Goal: Transaction & Acquisition: Purchase product/service

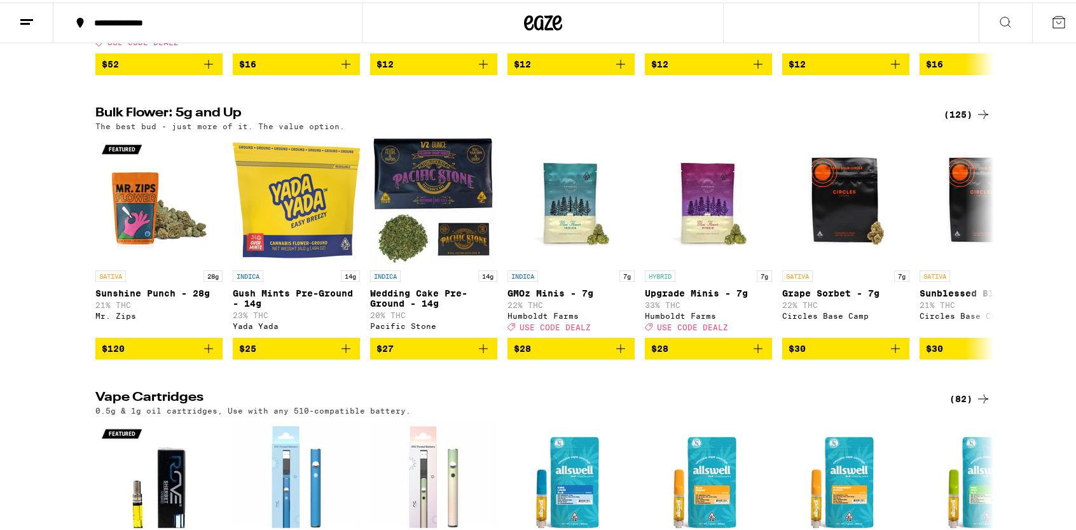
scroll to position [1845, 0]
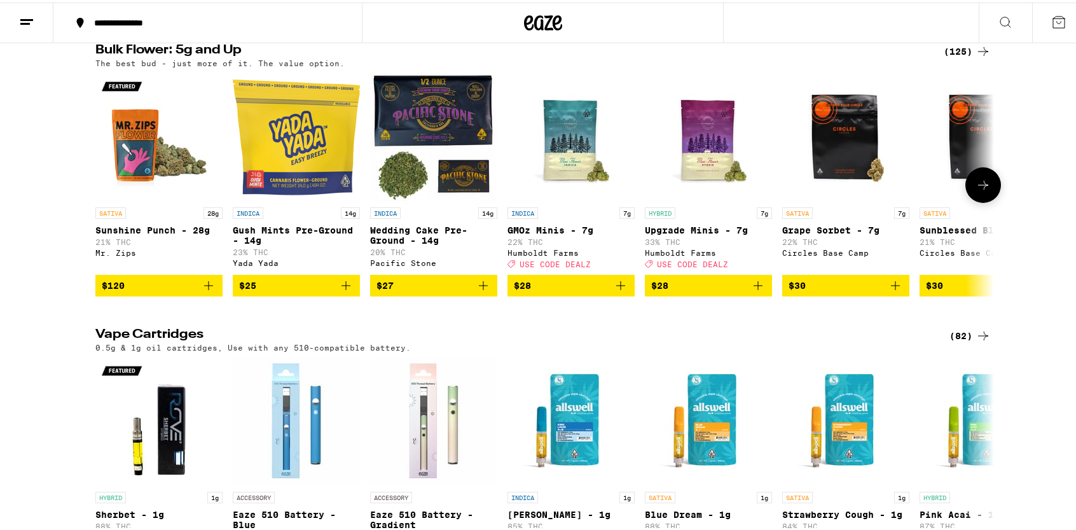
click at [981, 200] on button at bounding box center [984, 183] width 36 height 36
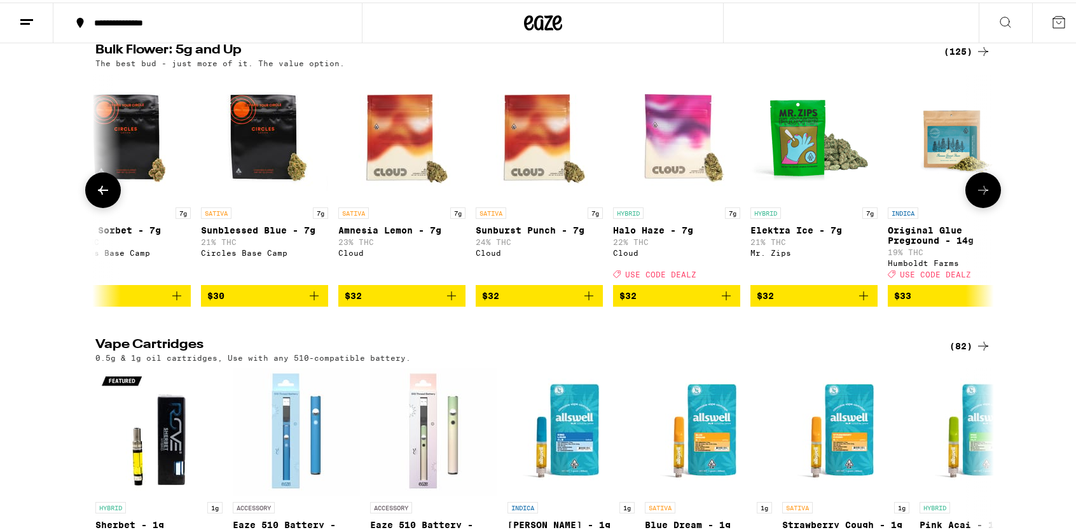
scroll to position [0, 757]
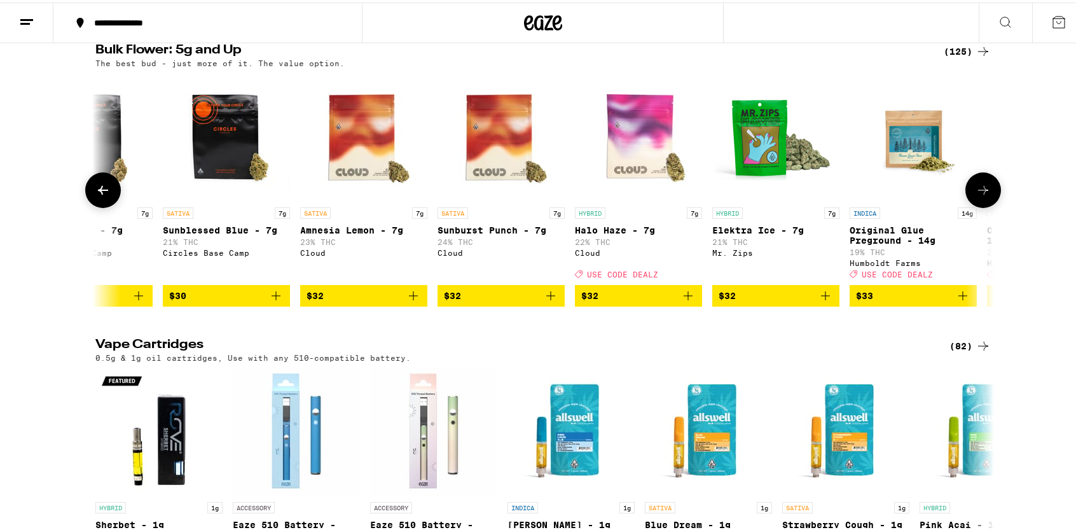
click at [980, 192] on icon at bounding box center [983, 187] width 10 height 9
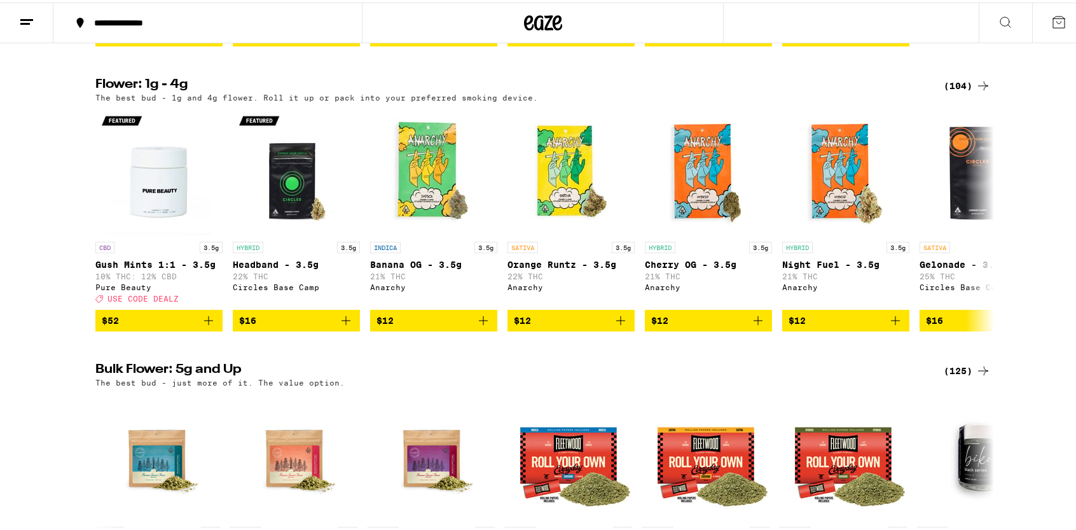
scroll to position [1527, 0]
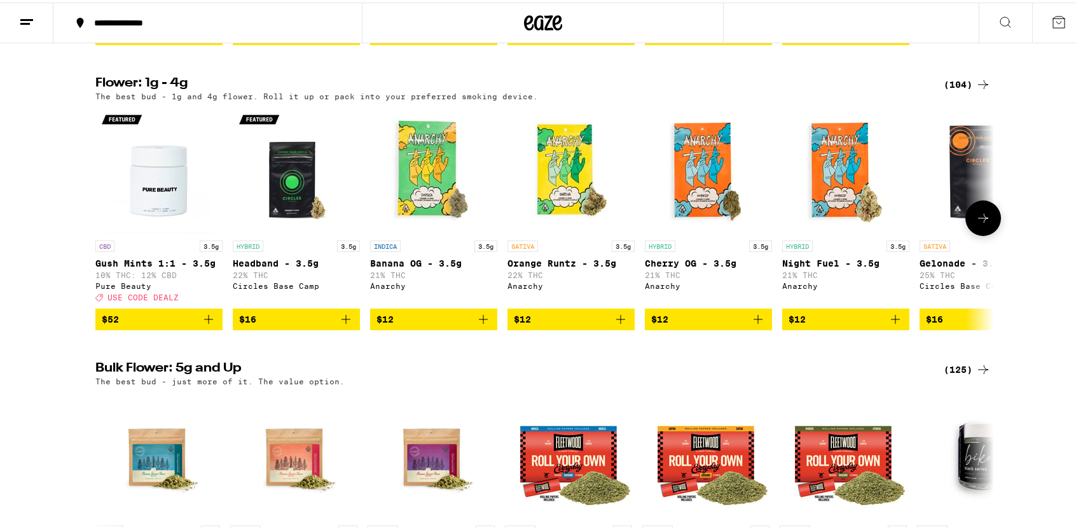
click at [976, 223] on icon at bounding box center [983, 215] width 15 height 15
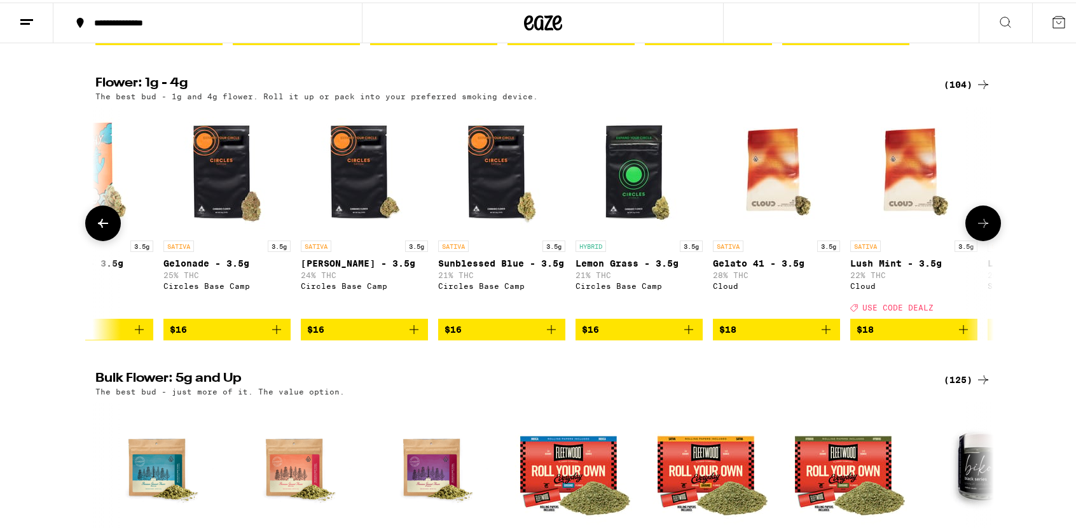
scroll to position [0, 757]
click at [977, 228] on icon at bounding box center [983, 220] width 15 height 15
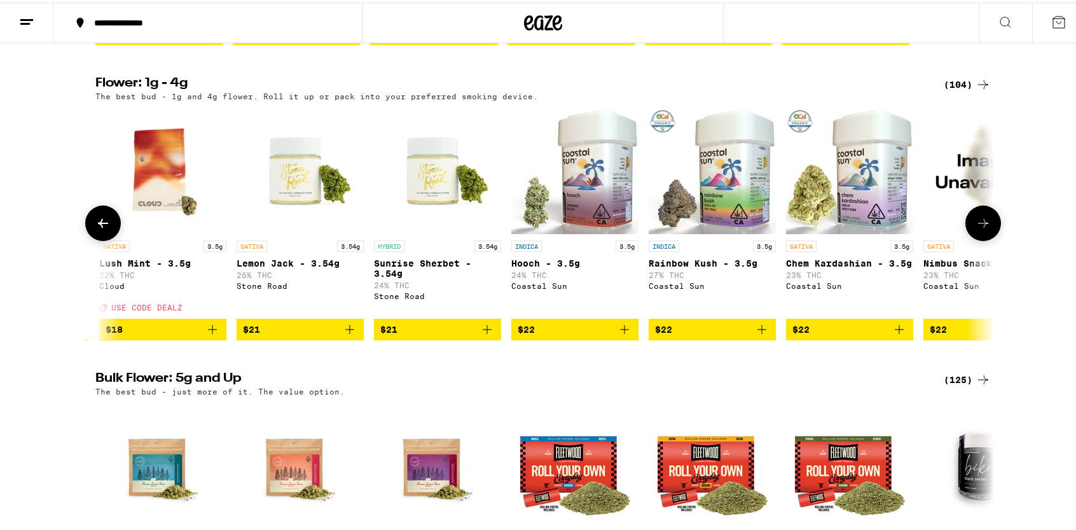
scroll to position [0, 1514]
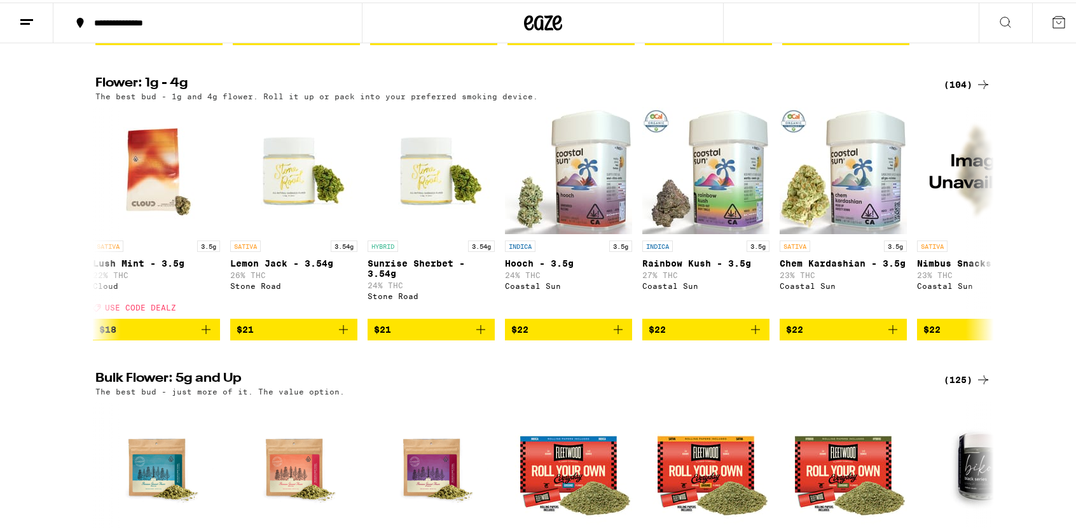
click at [964, 90] on div "(104)" at bounding box center [967, 81] width 47 height 15
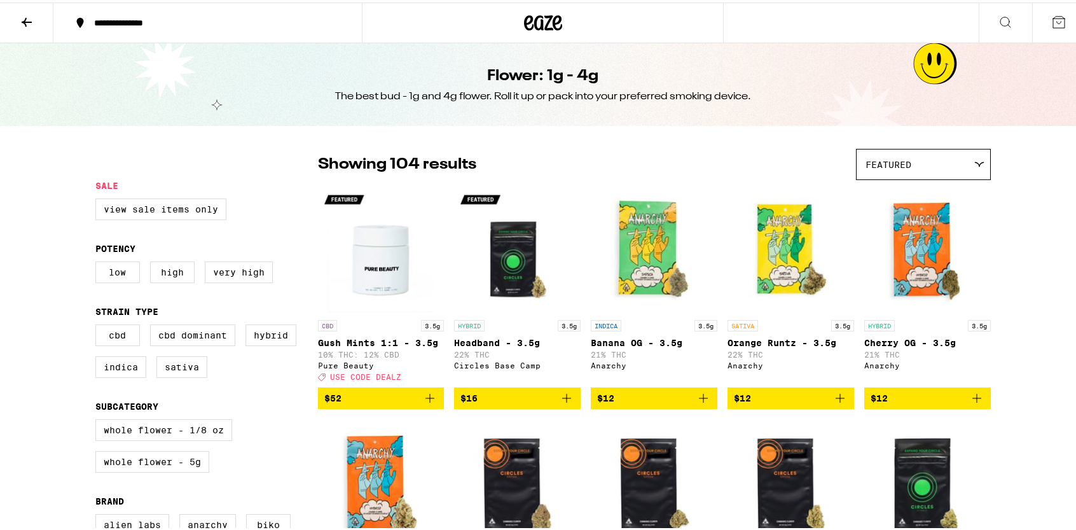
scroll to position [127, 0]
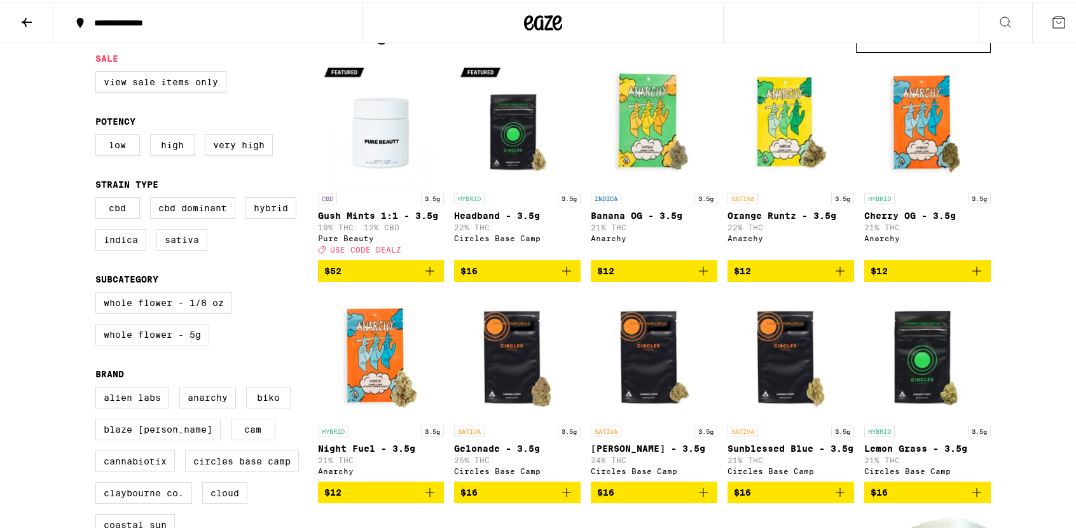
click at [700, 276] on icon "Add to bag" at bounding box center [703, 268] width 15 height 15
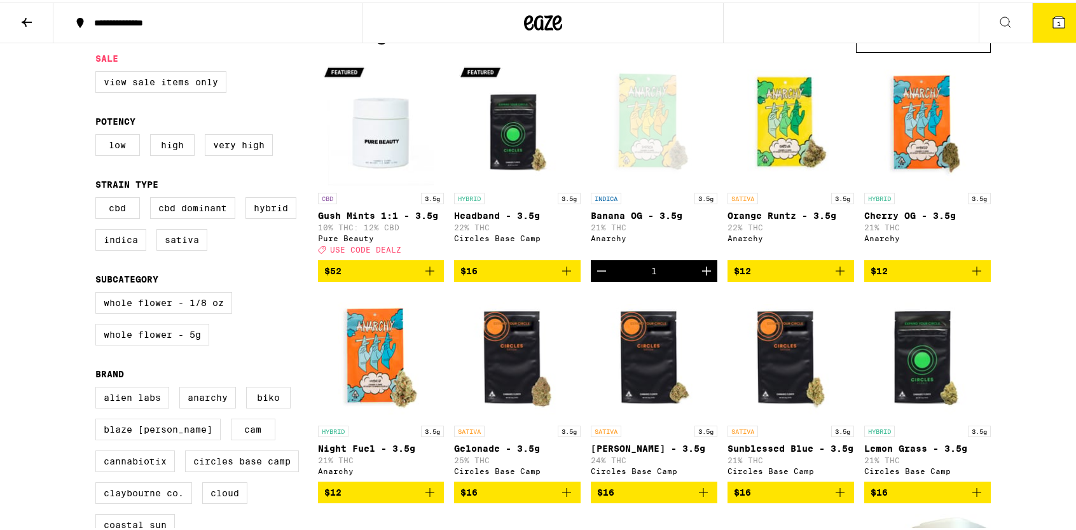
scroll to position [168, 0]
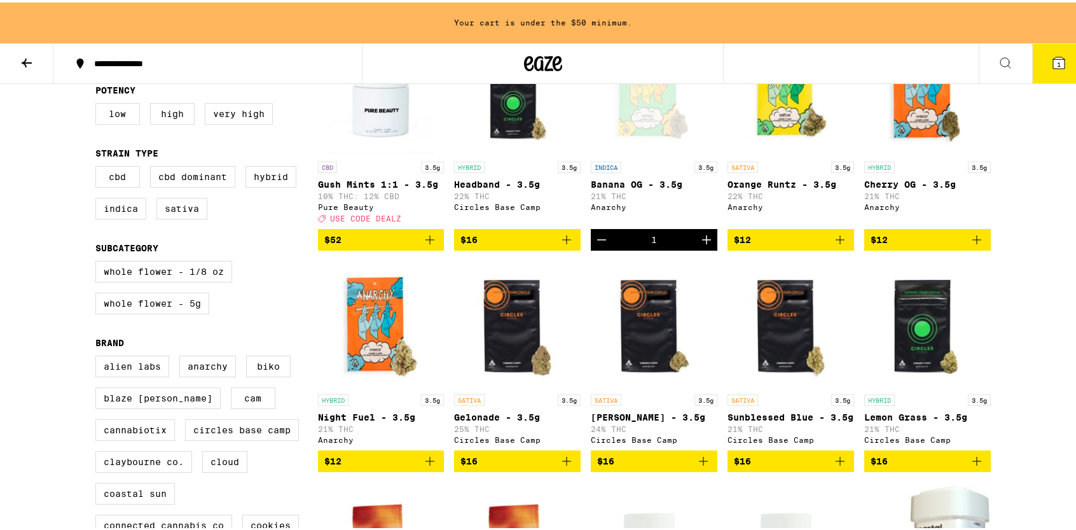
scroll to position [232, 0]
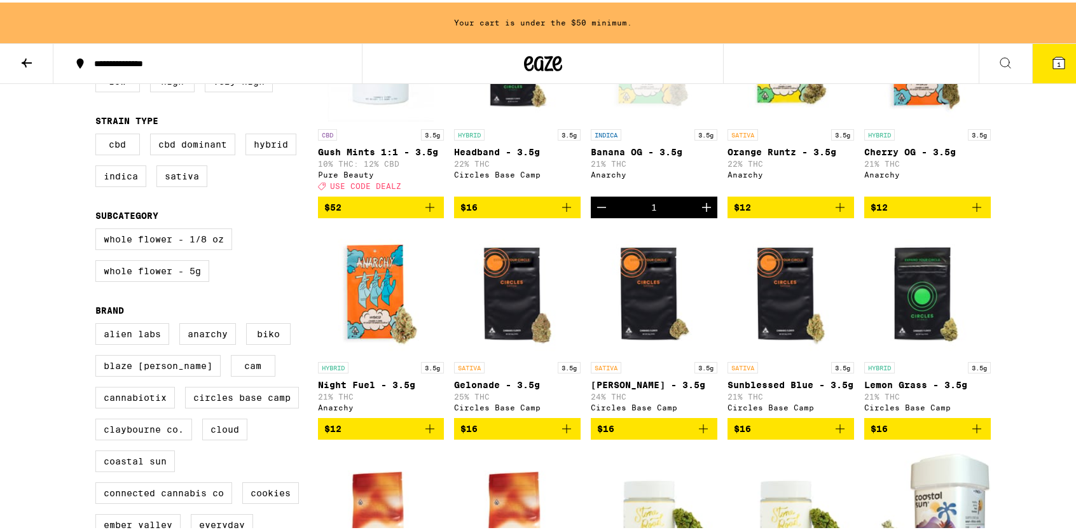
click at [840, 212] on icon "Add to bag" at bounding box center [840, 204] width 15 height 15
click at [705, 434] on icon "Add to bag" at bounding box center [703, 426] width 15 height 15
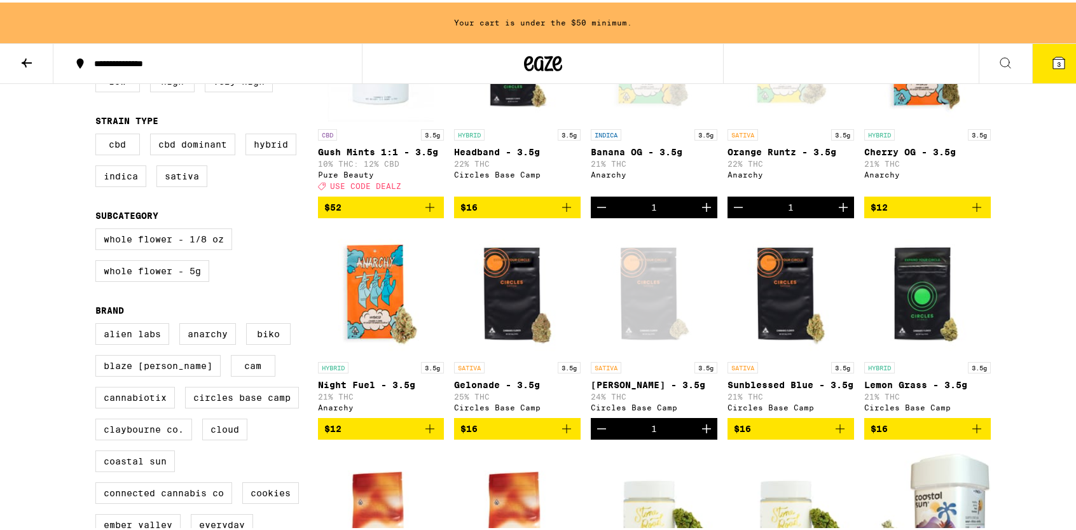
click at [426, 434] on icon "Add to bag" at bounding box center [429, 426] width 15 height 15
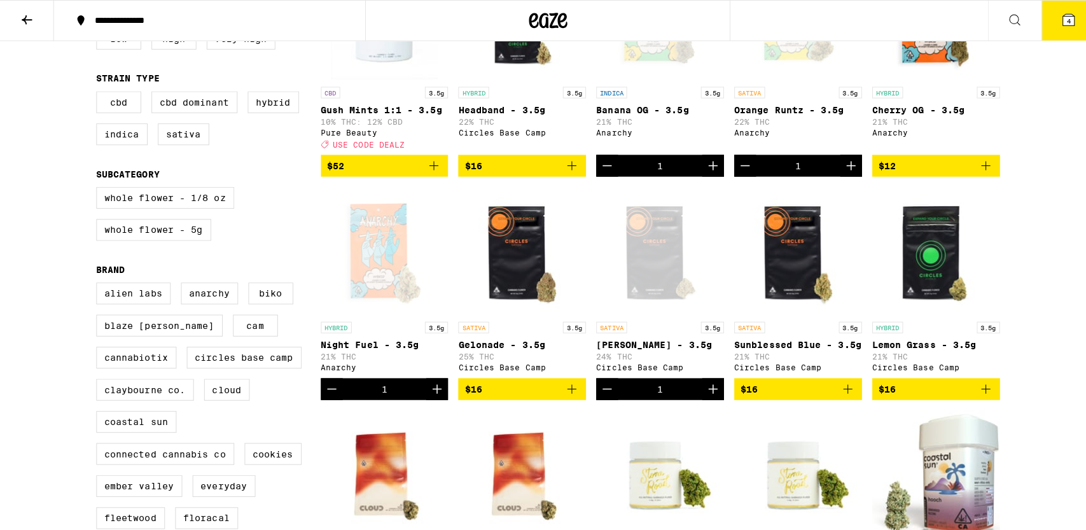
scroll to position [191, 0]
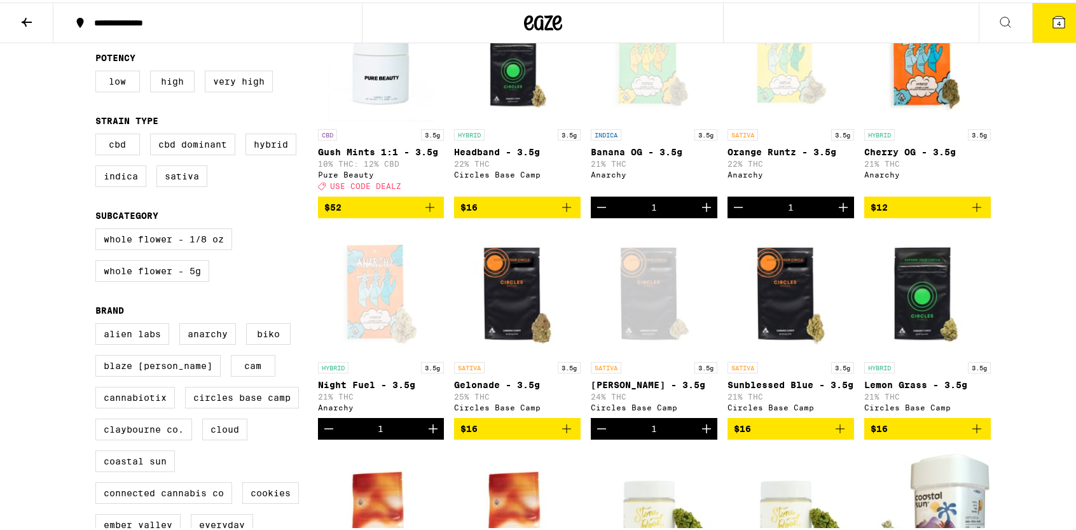
click at [1041, 29] on button "4" at bounding box center [1058, 20] width 53 height 39
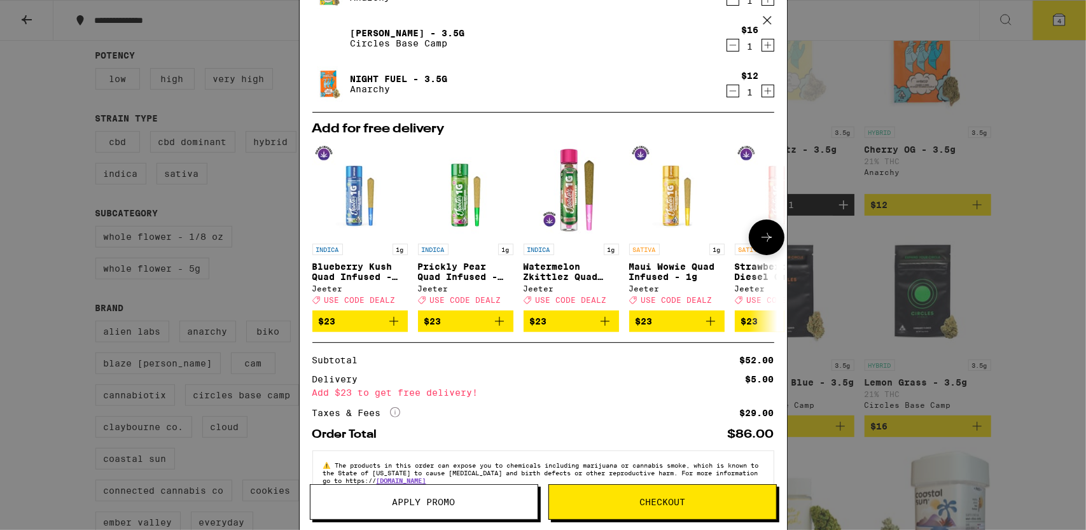
scroll to position [149, 0]
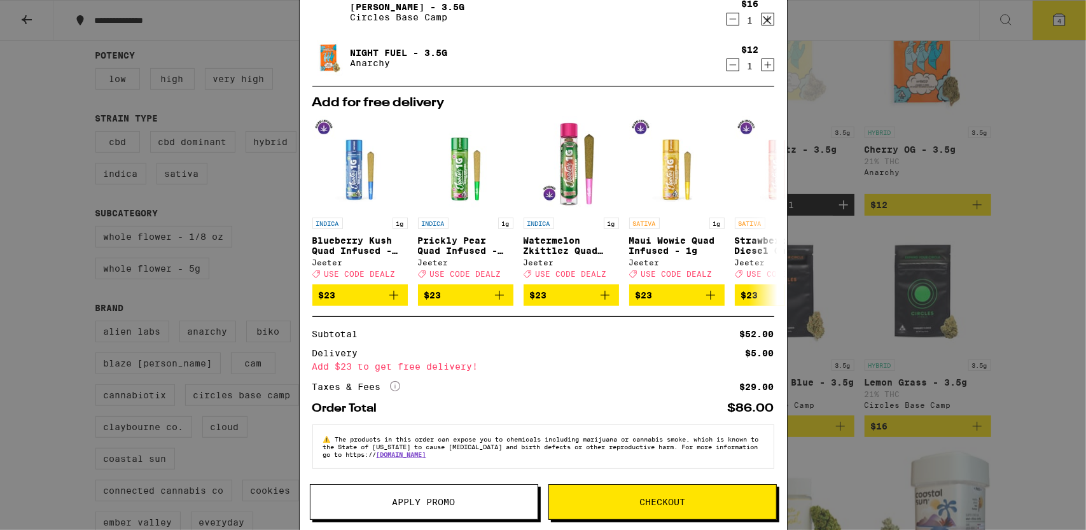
click at [644, 499] on span "Checkout" at bounding box center [662, 501] width 46 height 9
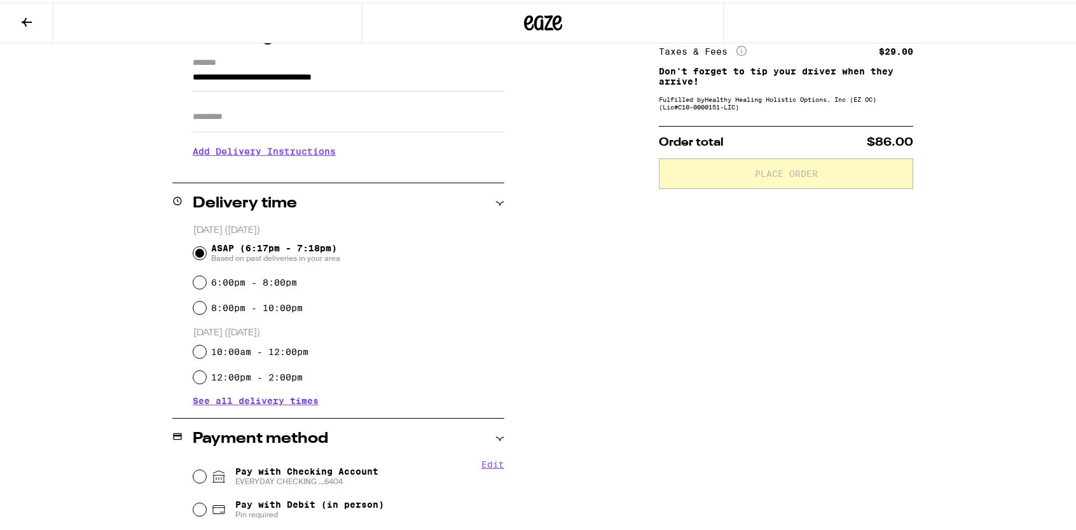
scroll to position [254, 0]
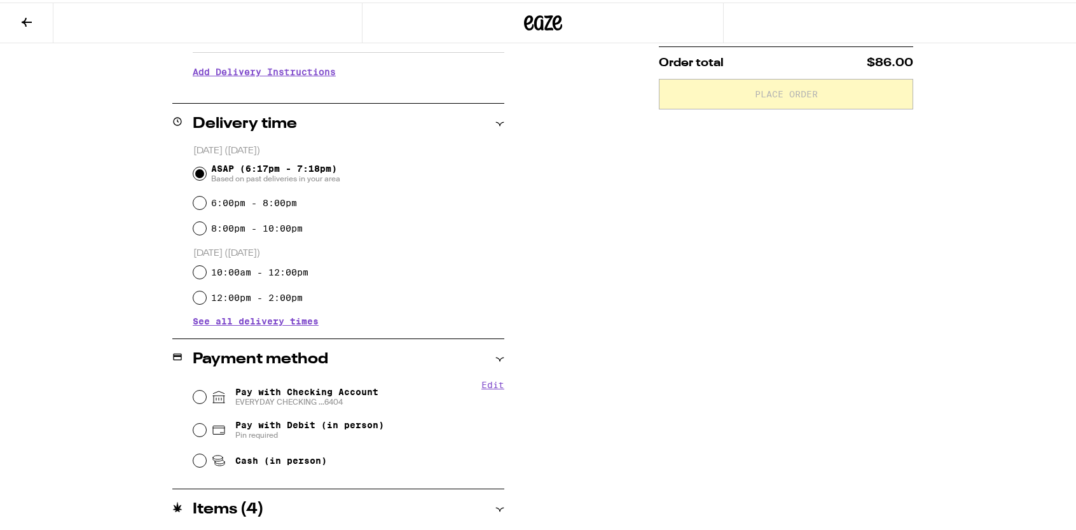
click at [261, 391] on span "Pay with Checking Account EVERYDAY CHECKING ...6404" at bounding box center [306, 394] width 143 height 20
click at [206, 391] on input "Pay with Checking Account EVERYDAY CHECKING ...6404" at bounding box center [199, 394] width 13 height 13
radio input "true"
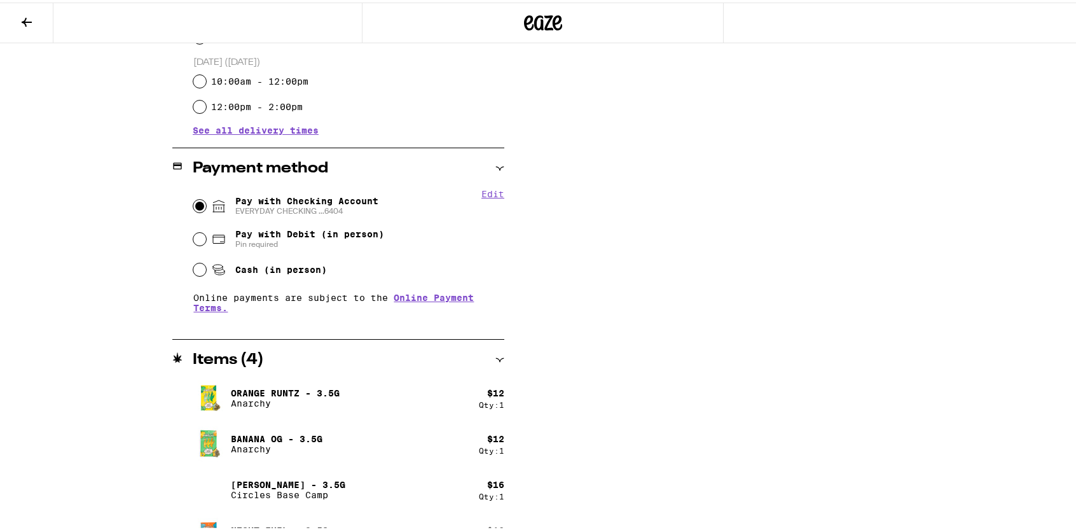
scroll to position [476, 0]
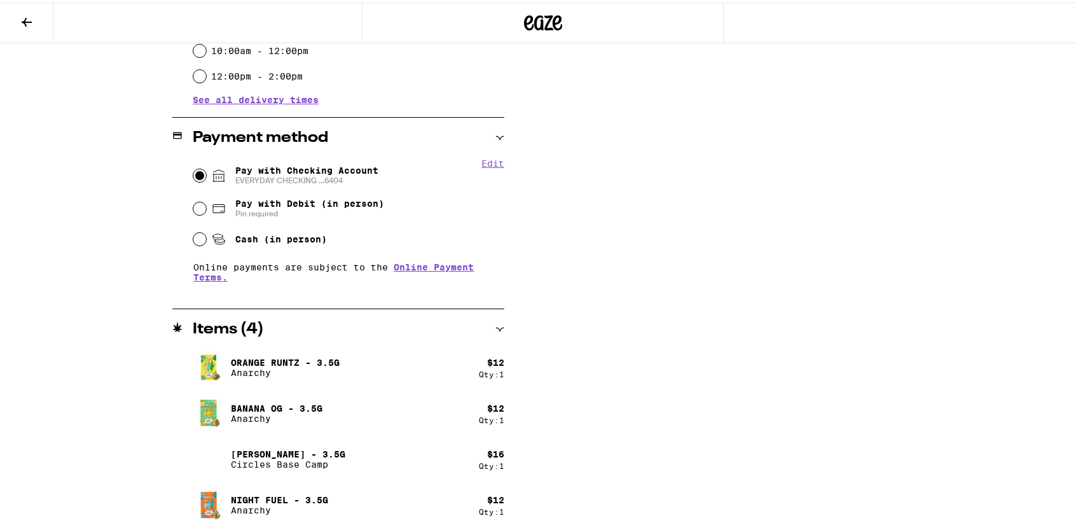
click at [620, 387] on div "**********" at bounding box center [543, 104] width 916 height 853
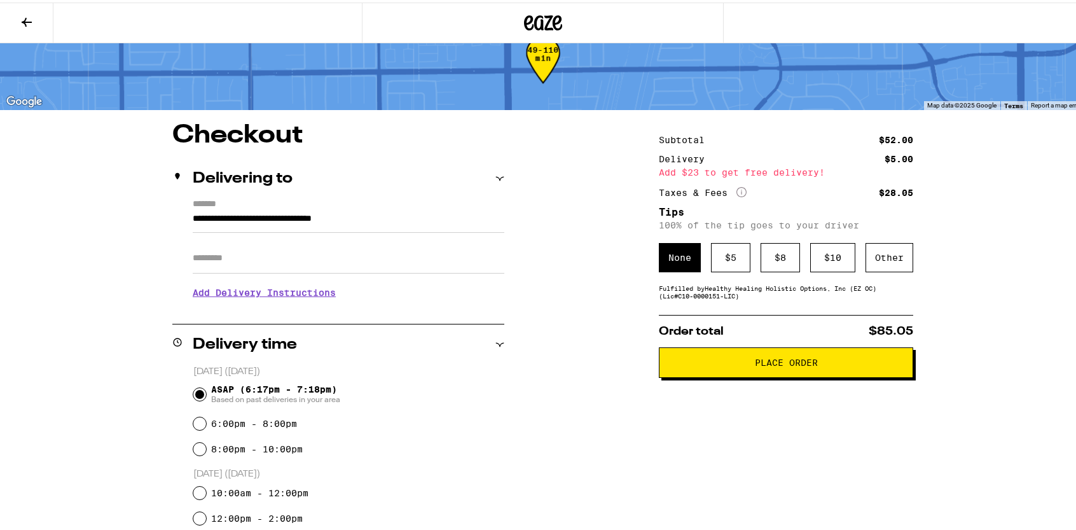
scroll to position [31, 0]
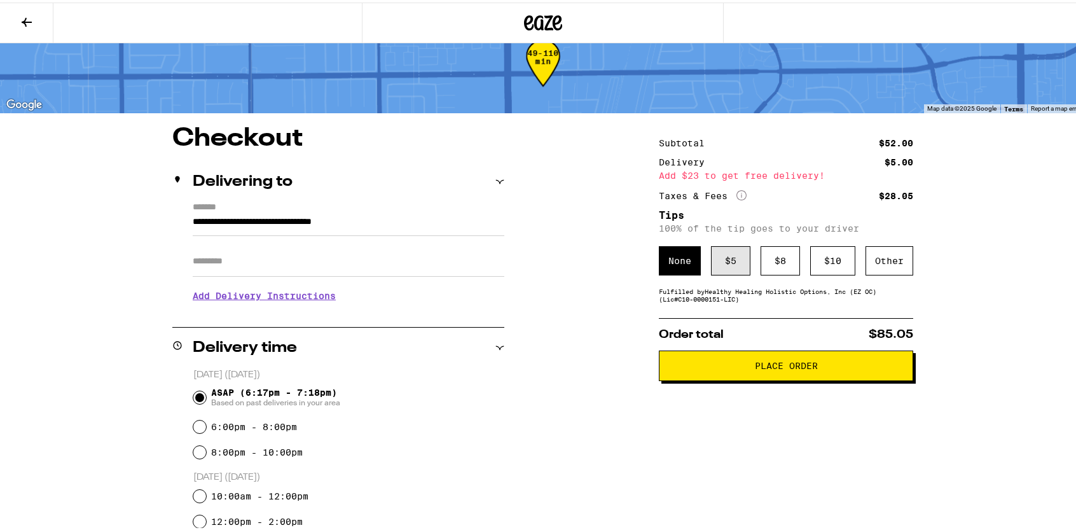
click at [729, 270] on div "$ 5" at bounding box center [730, 258] width 39 height 29
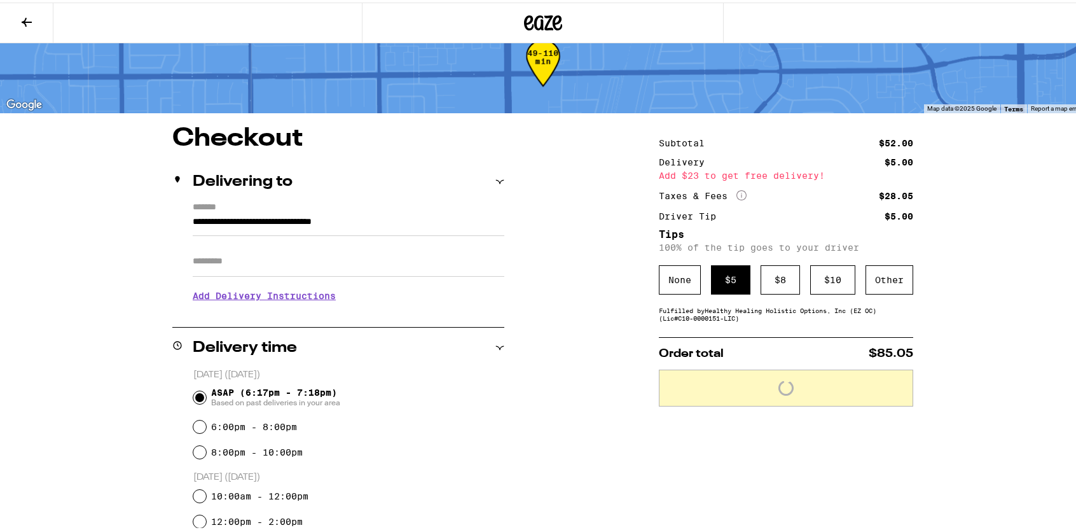
click at [999, 226] on div "**********" at bounding box center [543, 472] width 1086 height 1007
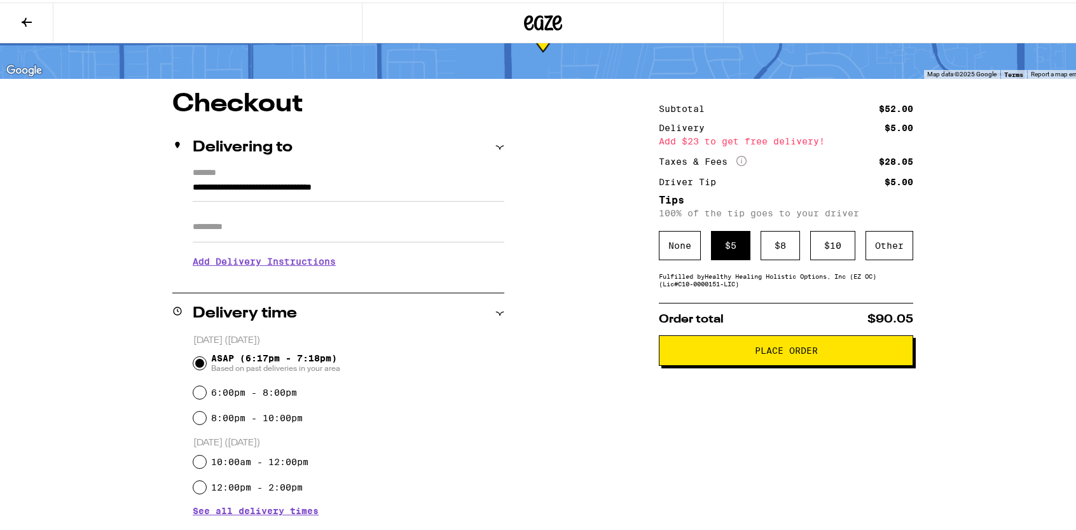
scroll to position [127, 0]
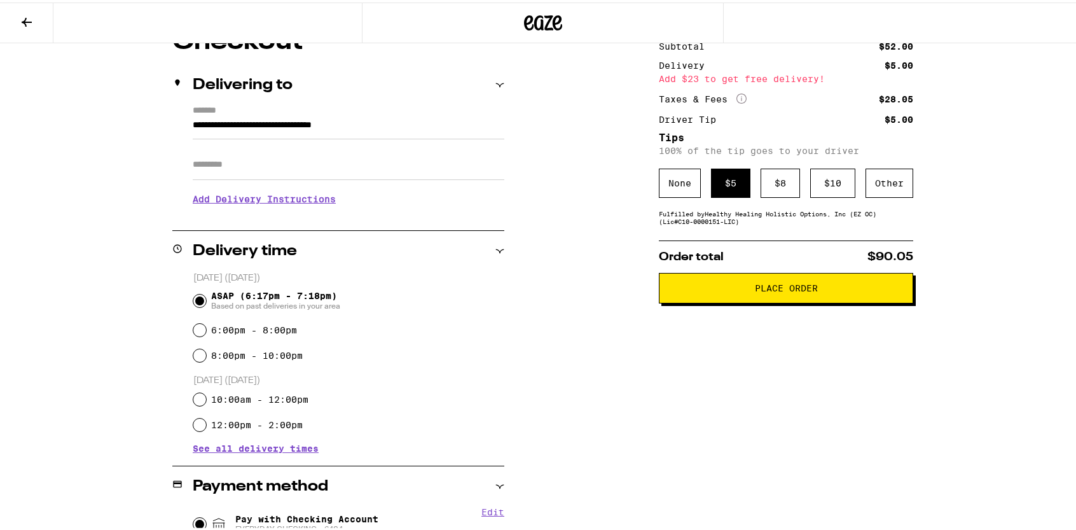
click at [770, 301] on button "Place Order" at bounding box center [786, 285] width 254 height 31
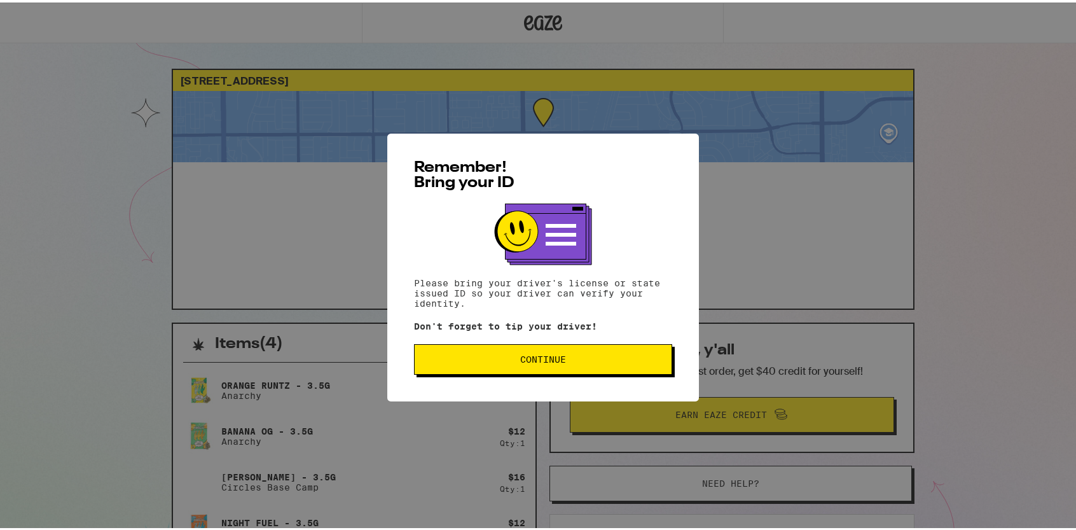
click at [562, 366] on button "Continue" at bounding box center [543, 357] width 258 height 31
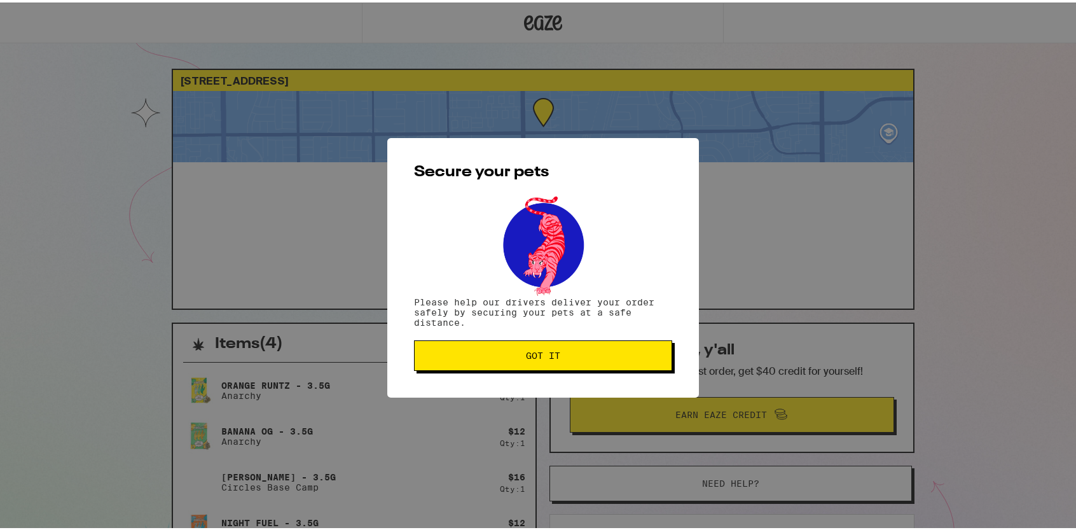
click at [556, 359] on button "Got it" at bounding box center [543, 353] width 258 height 31
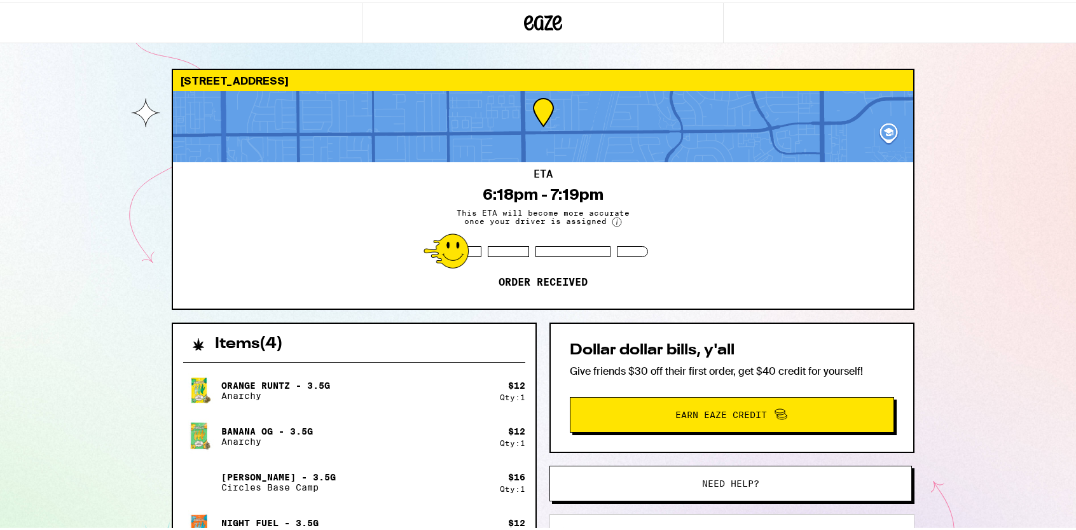
click at [992, 305] on div "[STREET_ADDRESS] 6:18pm - 7:19pm This ETA will become more accurate once your d…" at bounding box center [543, 368] width 1086 height 736
click at [534, 274] on p "Order received" at bounding box center [543, 280] width 89 height 13
click at [534, 276] on p "Order received" at bounding box center [543, 280] width 89 height 13
click at [397, 288] on div "ETA 6:18pm - 7:19pm This ETA will become more accurate once your driver is assi…" at bounding box center [543, 233] width 740 height 146
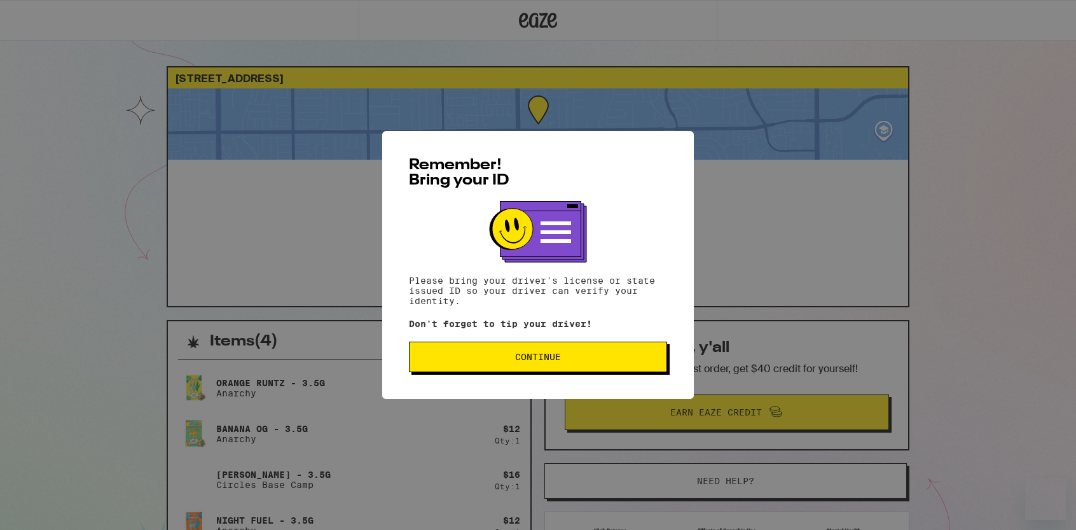
click at [509, 359] on span "Continue" at bounding box center [538, 356] width 237 height 9
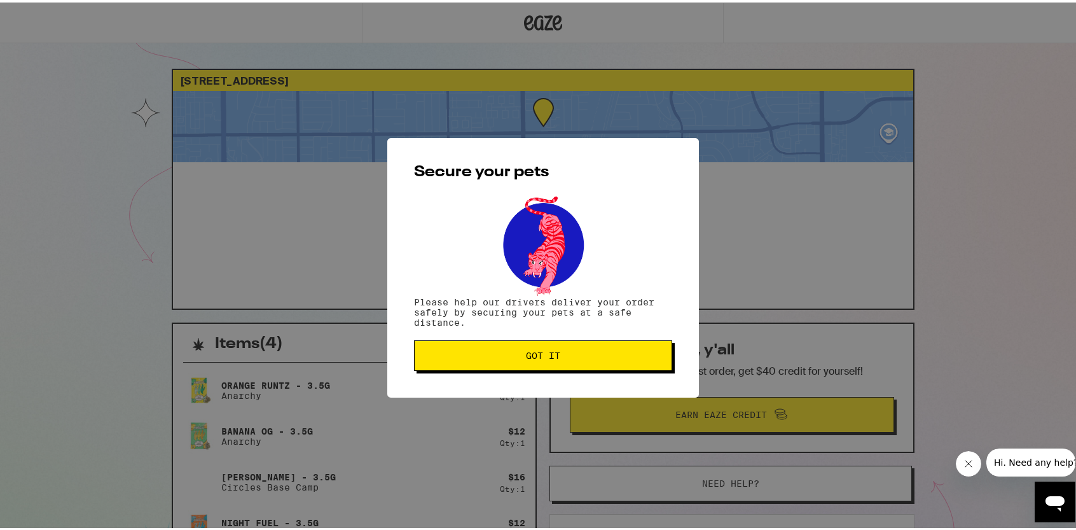
click at [515, 362] on button "Got it" at bounding box center [543, 353] width 258 height 31
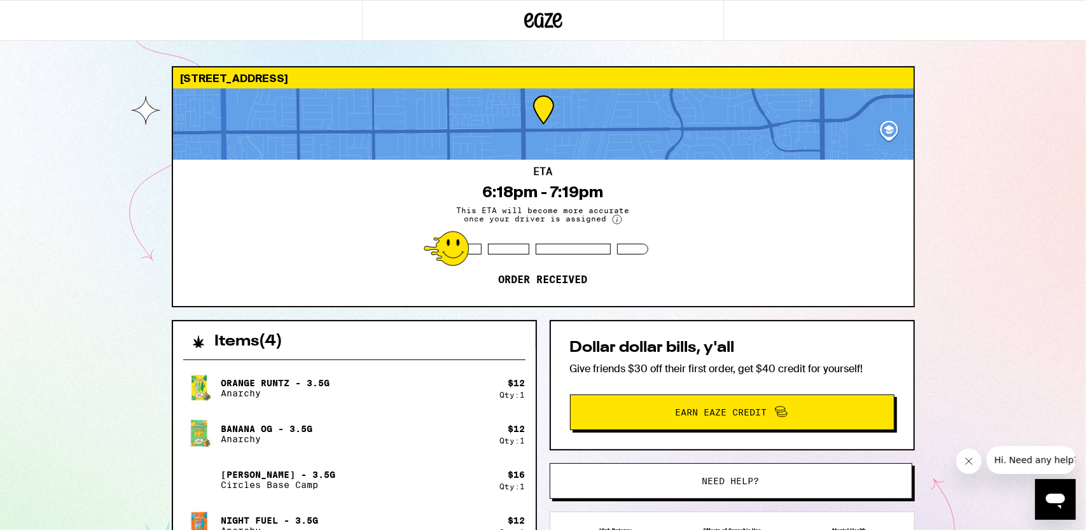
click at [529, 280] on p "Order received" at bounding box center [543, 280] width 89 height 13
click at [612, 295] on div "ETA 6:18pm - 7:19pm This ETA will become more accurate once your driver is assi…" at bounding box center [543, 233] width 740 height 146
click at [588, 296] on div "ETA 6:18pm - 7:19pm This ETA will become more accurate once your driver is assi…" at bounding box center [543, 233] width 740 height 146
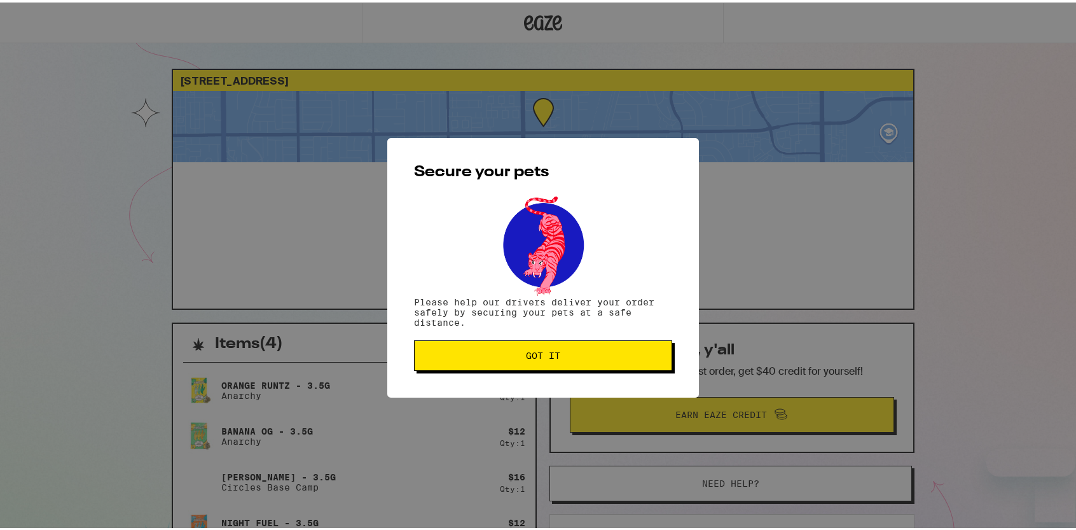
click at [521, 365] on button "Got it" at bounding box center [543, 353] width 258 height 31
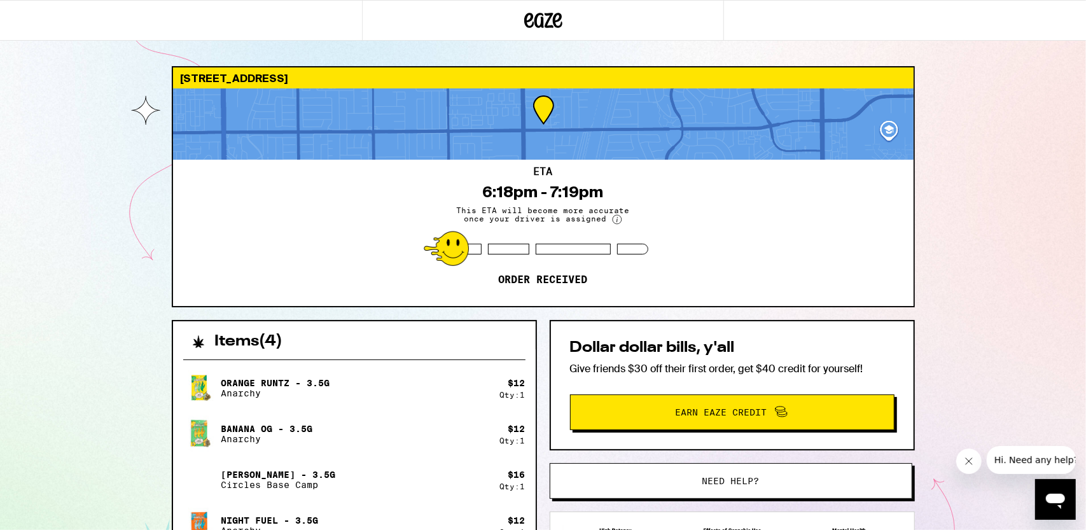
click at [671, 291] on div "ETA 6:18pm - 7:19pm This ETA will become more accurate once your driver is assi…" at bounding box center [543, 233] width 740 height 146
drag, startPoint x: 462, startPoint y: 320, endPoint x: 440, endPoint y: 306, distance: 25.8
click at [454, 312] on div "[STREET_ADDRESS] 6:18pm - 7:19pm This ETA will become more accurate once your d…" at bounding box center [543, 401] width 763 height 670
click at [440, 306] on div "[STREET_ADDRESS] 6:18pm - 7:19pm This ETA will become more accurate once your d…" at bounding box center [543, 186] width 743 height 241
click at [436, 308] on div "[STREET_ADDRESS] 6:18pm - 7:19pm This ETA will become more accurate once your d…" at bounding box center [543, 401] width 763 height 670
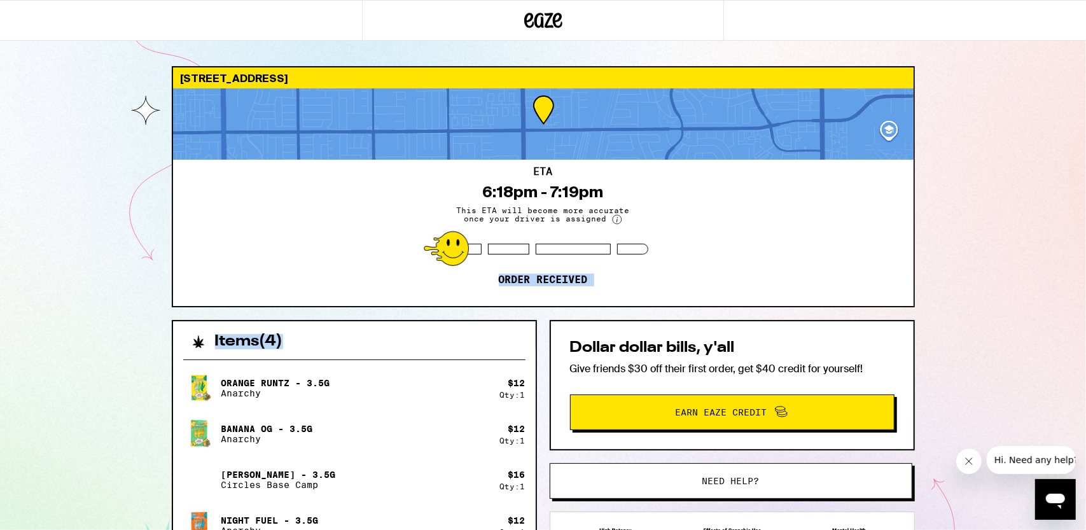
click at [187, 203] on div "ETA 6:18pm - 7:19pm This ETA will become more accurate once your driver is assi…" at bounding box center [543, 233] width 740 height 146
click at [94, 173] on div "[STREET_ADDRESS] 6:18pm - 7:19pm This ETA will become more accurate once your d…" at bounding box center [543, 368] width 1086 height 736
click at [690, 305] on div "ETA 6:18pm - 7:19pm This ETA will become more accurate once your driver is assi…" at bounding box center [543, 233] width 740 height 146
click at [721, 412] on span "Earn Eaze Credit" at bounding box center [722, 412] width 92 height 9
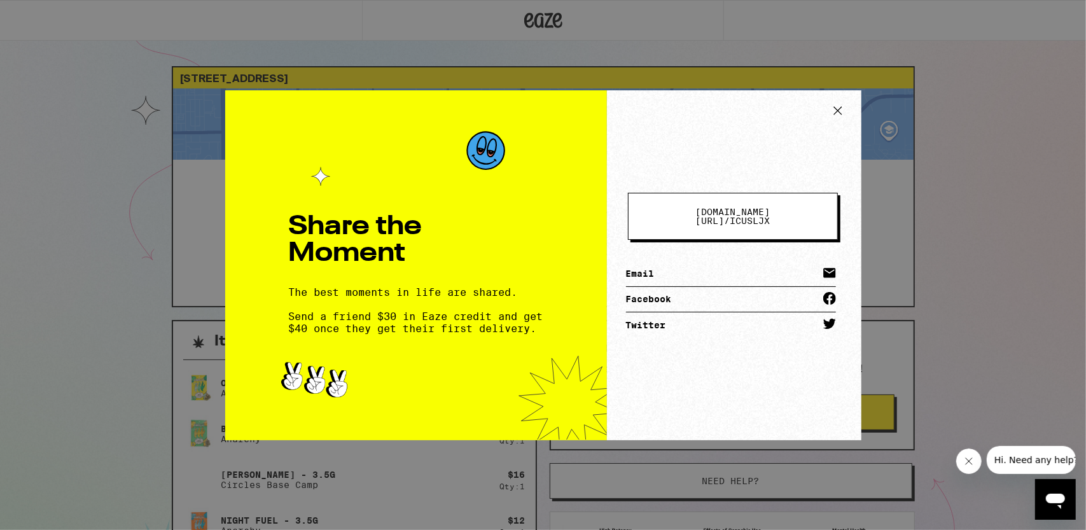
click at [723, 413] on div "[DOMAIN_NAME][URL] / icusljx Email Facebook Twitter" at bounding box center [734, 265] width 254 height 350
click at [835, 111] on icon at bounding box center [837, 110] width 19 height 19
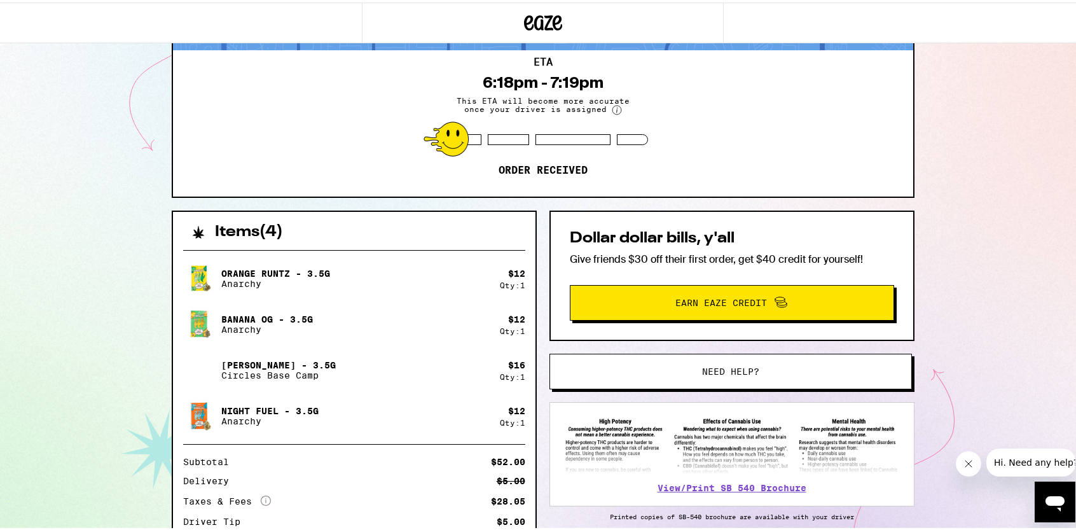
scroll to position [107, 0]
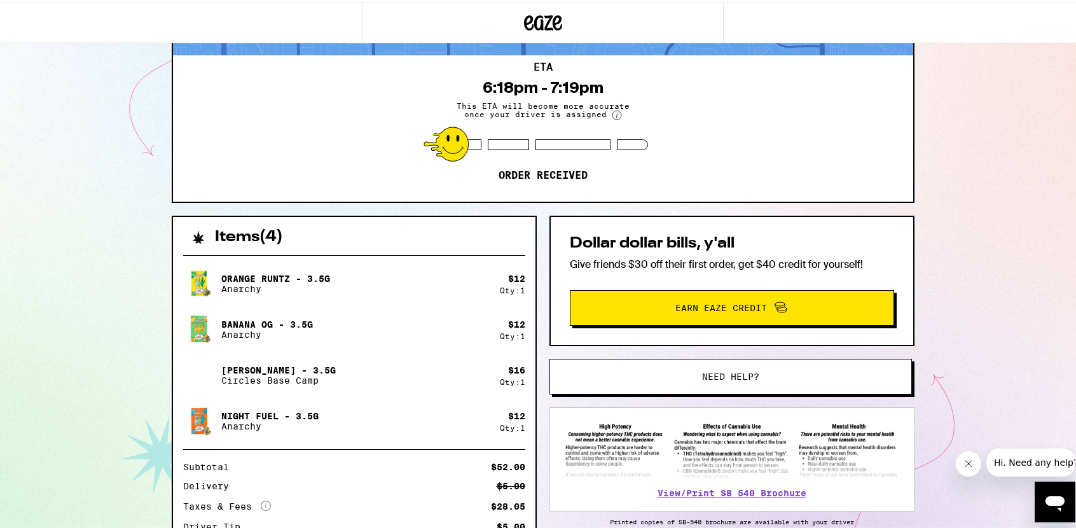
click at [468, 148] on div "ETA 6:18pm - 7:19pm This ETA will become more accurate once your driver is assi…" at bounding box center [543, 126] width 740 height 146
drag, startPoint x: 437, startPoint y: 141, endPoint x: 529, endPoint y: 108, distance: 98.0
click at [443, 137] on div at bounding box center [446, 141] width 45 height 35
drag, startPoint x: 529, startPoint y: 108, endPoint x: 549, endPoint y: 92, distance: 25.3
click at [532, 106] on span "This ETA will become more accurate once your driver is assigned" at bounding box center [543, 108] width 191 height 18
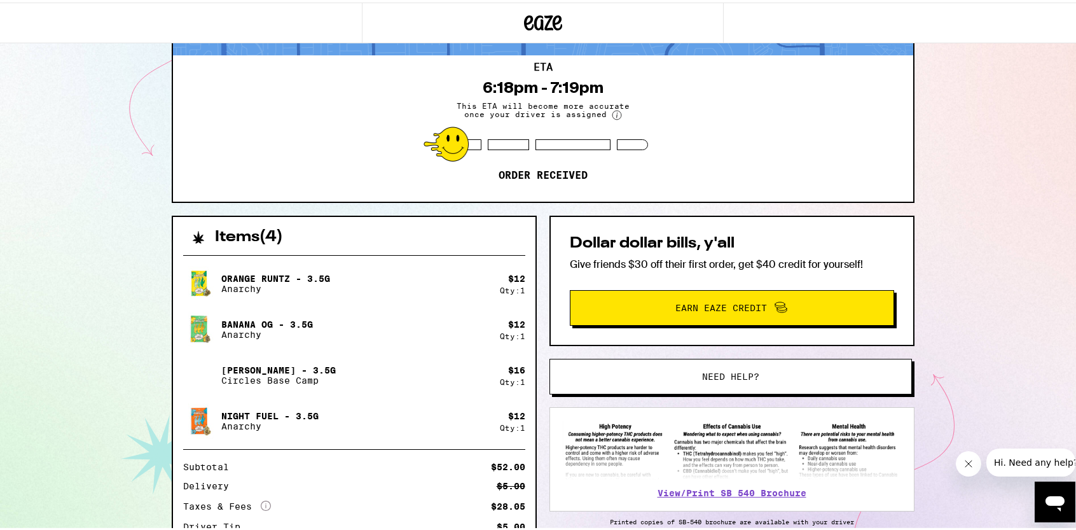
drag, startPoint x: 550, startPoint y: 92, endPoint x: 570, endPoint y: 141, distance: 52.5
click at [552, 97] on div "ETA 6:18pm - 7:19pm This ETA will become more accurate once your driver is assi…" at bounding box center [543, 126] width 740 height 146
click at [338, 143] on div "ETA 6:18pm - 7:19pm This ETA will become more accurate once your driver is assi…" at bounding box center [543, 126] width 740 height 146
